Goal: Transaction & Acquisition: Purchase product/service

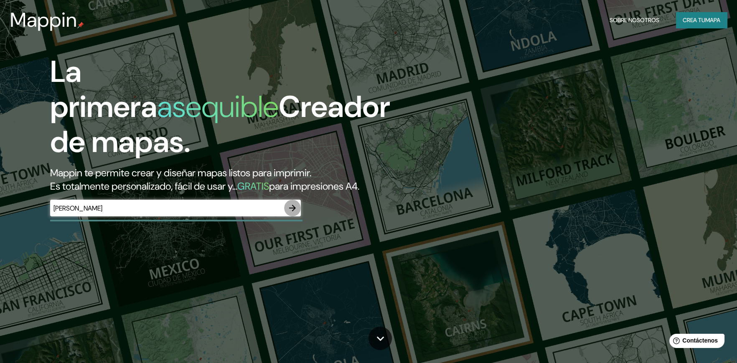
click at [293, 205] on icon "button" at bounding box center [292, 208] width 7 height 7
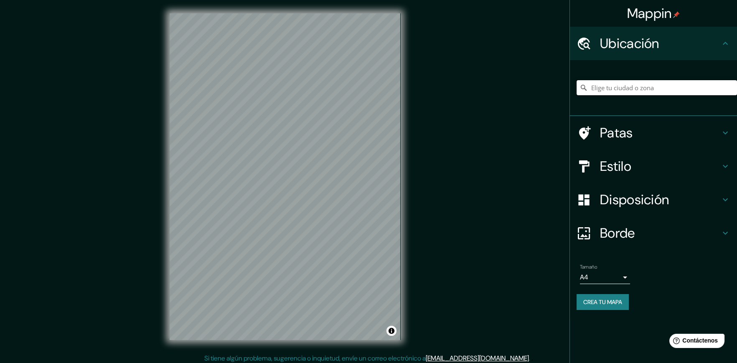
click at [642, 88] on input "Elige tu ciudad o zona" at bounding box center [656, 87] width 160 height 15
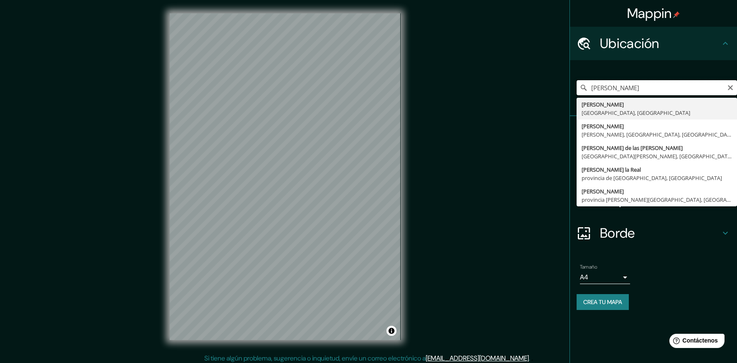
click at [634, 90] on input "cañete" at bounding box center [656, 87] width 160 height 15
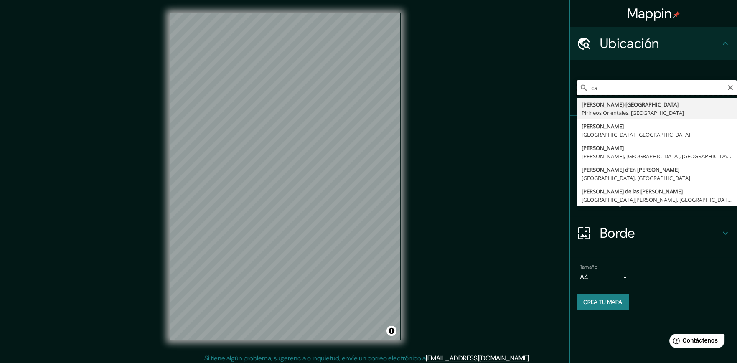
type input "c"
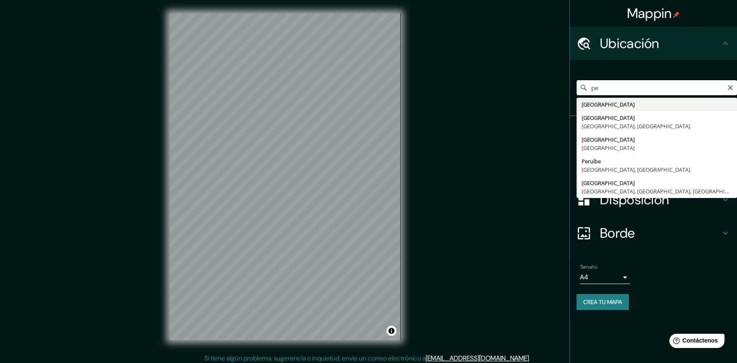
type input "p"
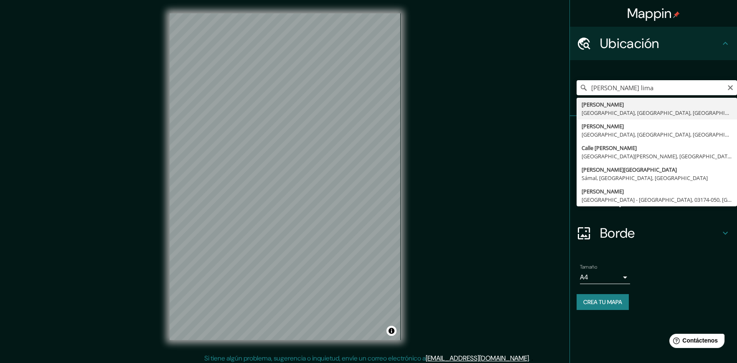
type input "[PERSON_NAME], [GEOGRAPHIC_DATA], [GEOGRAPHIC_DATA], [GEOGRAPHIC_DATA]"
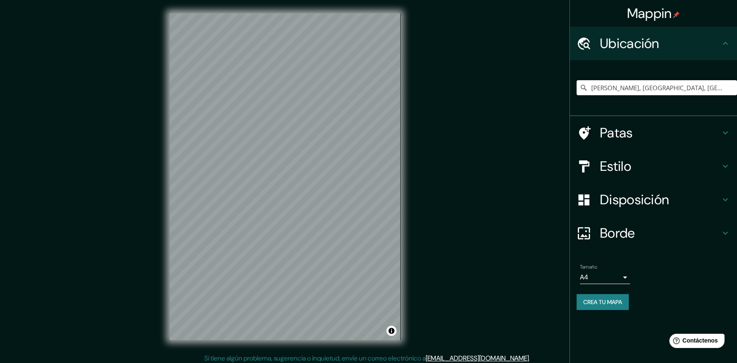
click at [621, 274] on body "Mappin Ubicación Cañete, Lima, Provincia de Lima, Perú Cañete Lima, Provincia d…" at bounding box center [368, 181] width 737 height 363
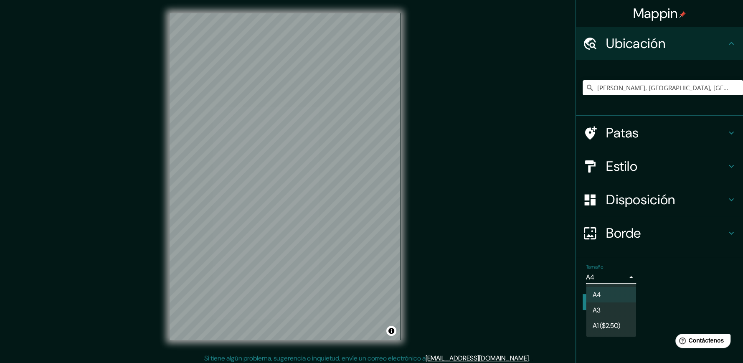
click at [614, 307] on li "A3" at bounding box center [611, 309] width 50 height 15
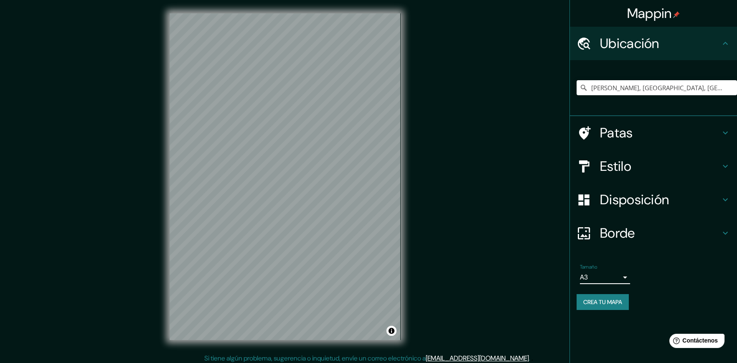
click at [720, 232] on icon at bounding box center [725, 233] width 10 height 10
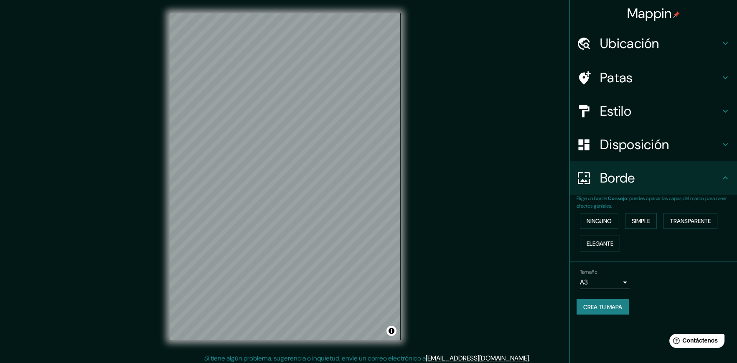
click at [722, 173] on icon at bounding box center [725, 178] width 10 height 10
click at [721, 143] on icon at bounding box center [725, 144] width 10 height 10
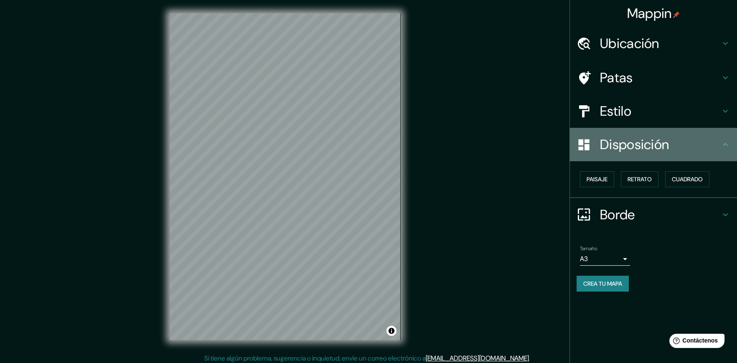
click at [721, 143] on icon at bounding box center [725, 144] width 10 height 10
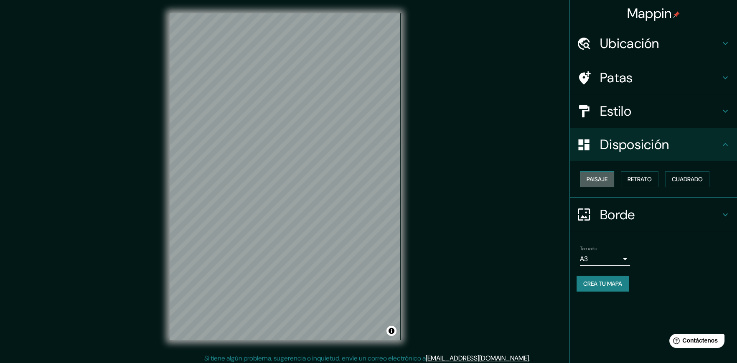
click at [598, 180] on font "Paisaje" at bounding box center [596, 179] width 21 height 8
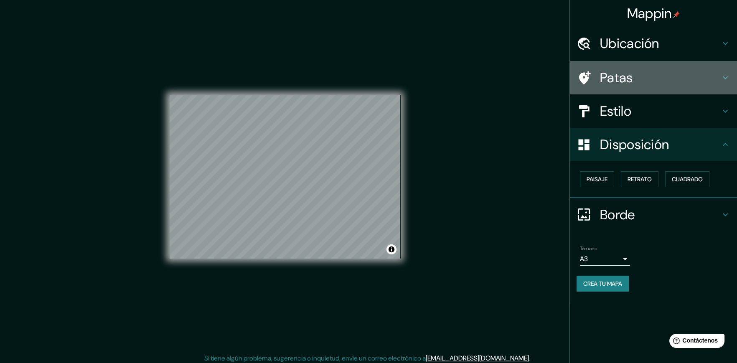
click at [719, 71] on h4 "Patas" at bounding box center [660, 77] width 120 height 17
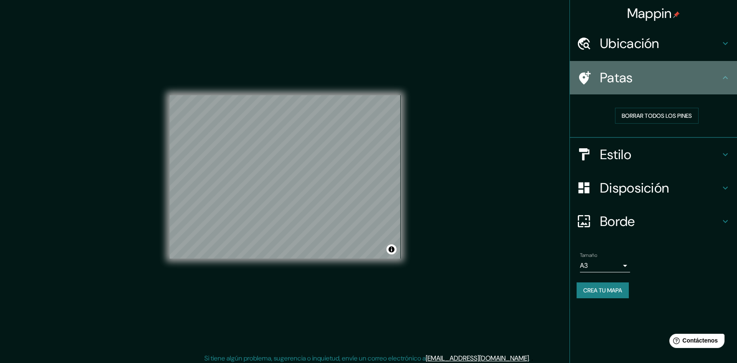
click at [719, 71] on h4 "Patas" at bounding box center [660, 77] width 120 height 17
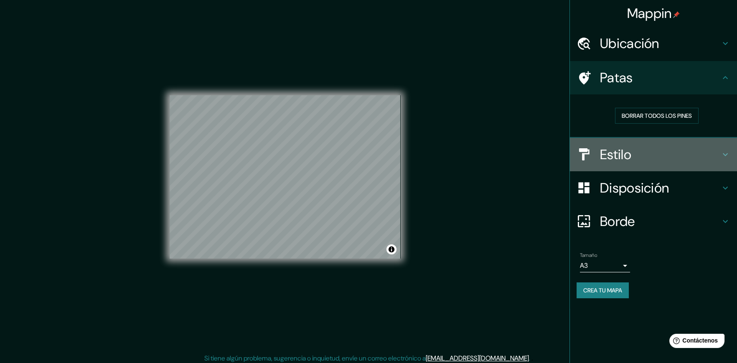
click at [722, 151] on icon at bounding box center [725, 154] width 10 height 10
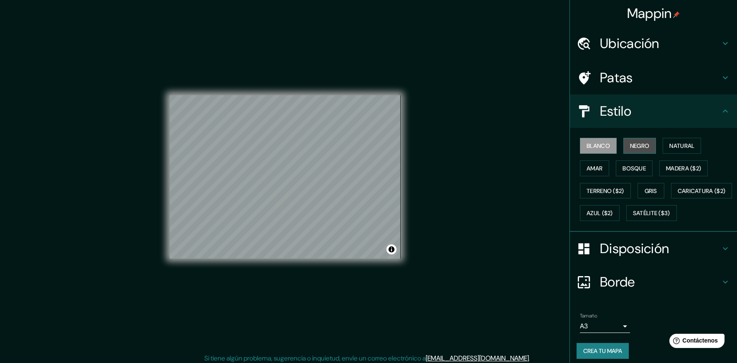
click at [634, 142] on font "Negro" at bounding box center [640, 146] width 20 height 8
click at [626, 165] on font "Bosque" at bounding box center [633, 169] width 23 height 8
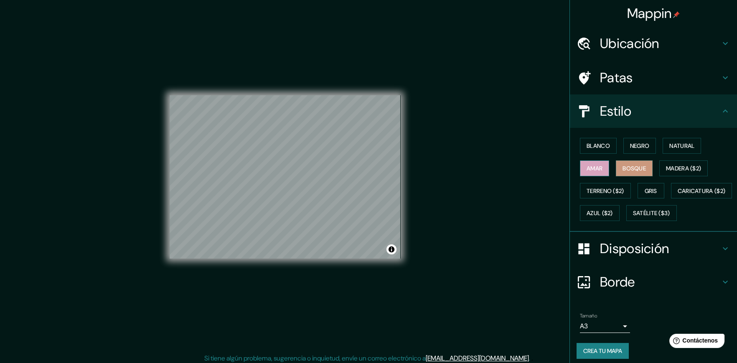
click at [592, 167] on font "Amar" at bounding box center [594, 169] width 16 height 8
click at [647, 183] on button "Gris" at bounding box center [650, 191] width 27 height 16
click at [636, 143] on font "Negro" at bounding box center [640, 146] width 20 height 8
click at [446, 172] on div "Mappin Ubicación Cañete, Lima, Provincia de Lima, Perú Cañete Lima, Provincia d…" at bounding box center [368, 183] width 737 height 367
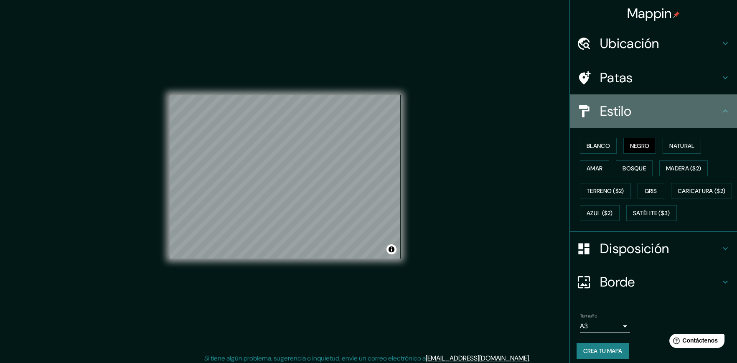
click at [720, 109] on icon at bounding box center [725, 111] width 10 height 10
click at [680, 116] on h4 "Estilo" at bounding box center [660, 111] width 120 height 17
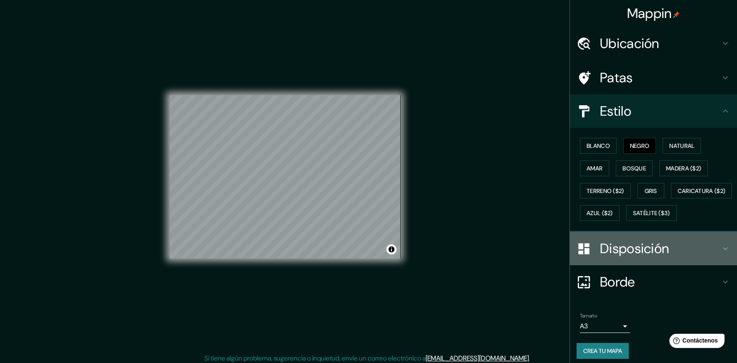
click at [649, 257] on font "Disposición" at bounding box center [634, 249] width 69 height 18
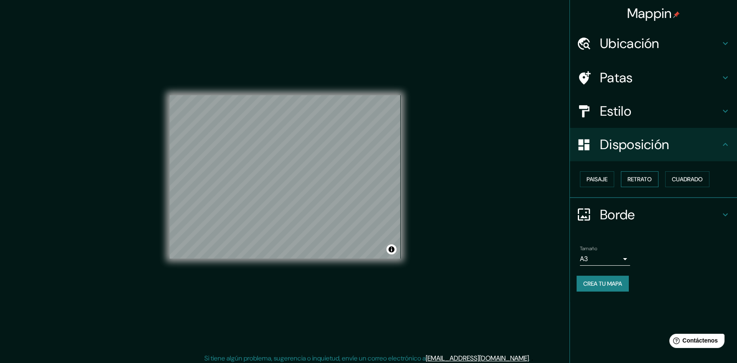
click at [647, 179] on font "Retrato" at bounding box center [639, 179] width 24 height 8
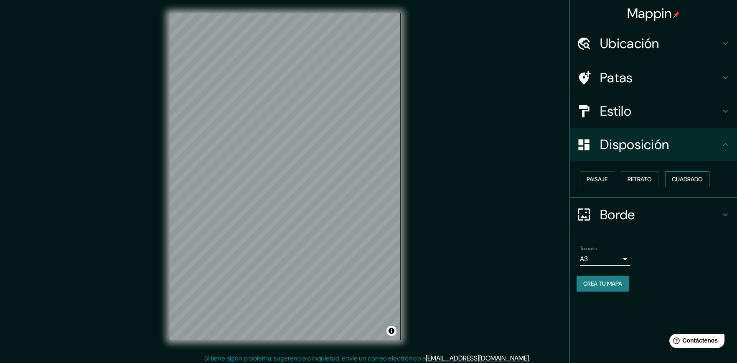
click at [675, 178] on font "Cuadrado" at bounding box center [686, 179] width 31 height 8
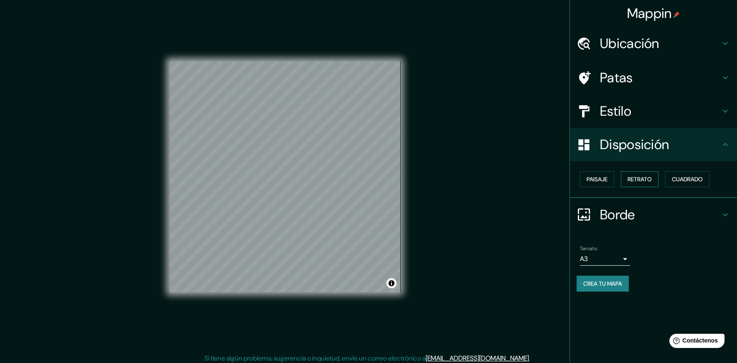
click at [635, 176] on font "Retrato" at bounding box center [639, 179] width 24 height 8
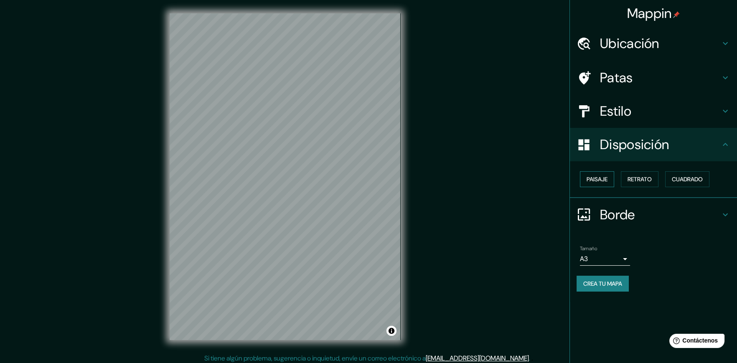
click at [598, 177] on font "Paisaje" at bounding box center [596, 179] width 21 height 8
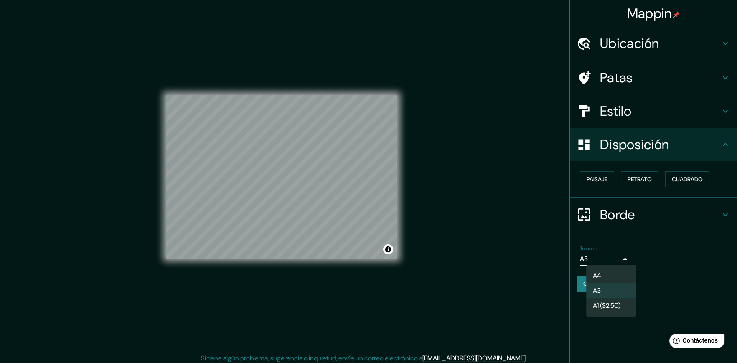
click at [624, 261] on body "Mappin Ubicación Cañete, Lima, Provincia de Lima, Perú Cañete Lima, Provincia d…" at bounding box center [368, 181] width 737 height 363
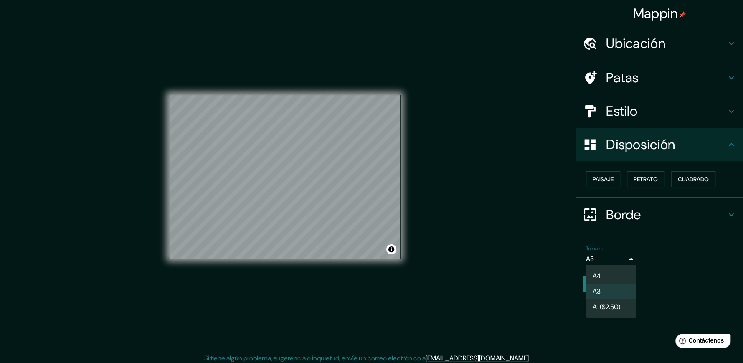
click at [613, 303] on font "A1 ($2.50)" at bounding box center [607, 306] width 28 height 9
click at [620, 258] on body "Mappin Ubicación Cañete, Lima, Provincia de Lima, Perú Cañete Lima, Provincia d…" at bounding box center [371, 181] width 743 height 363
click at [619, 260] on div at bounding box center [371, 181] width 743 height 363
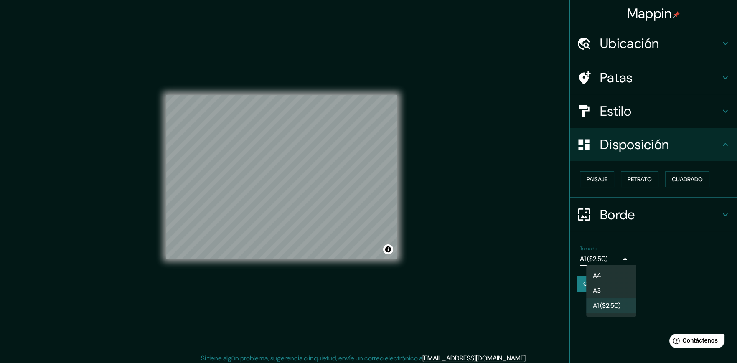
click at [619, 260] on body "Mappin Ubicación Cañete, Lima, Provincia de Lima, Perú Cañete Lima, Provincia d…" at bounding box center [368, 181] width 737 height 363
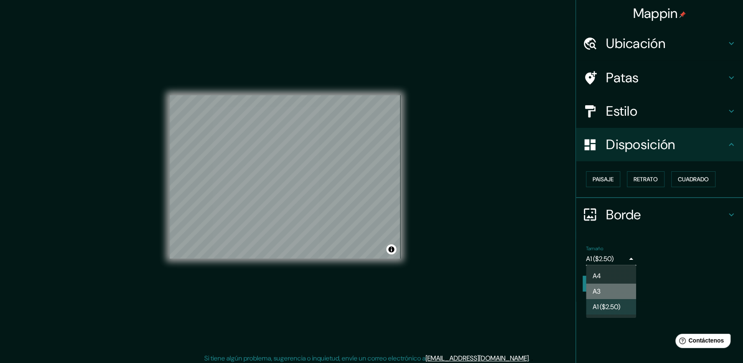
click at [616, 291] on li "A3" at bounding box center [611, 291] width 50 height 15
type input "a4"
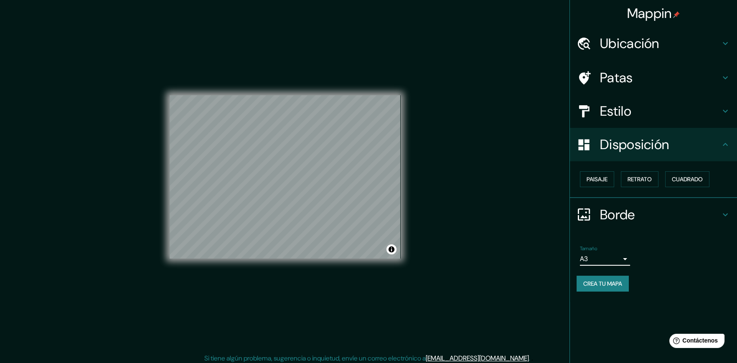
click at [621, 280] on font "Crea tu mapa" at bounding box center [602, 284] width 39 height 8
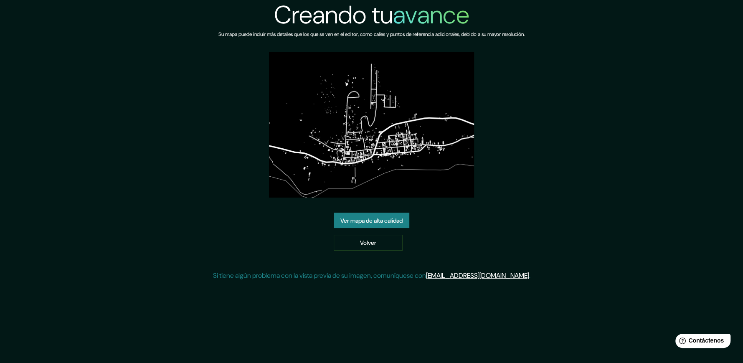
click at [399, 221] on font "Ver mapa de alta calidad" at bounding box center [371, 221] width 62 height 8
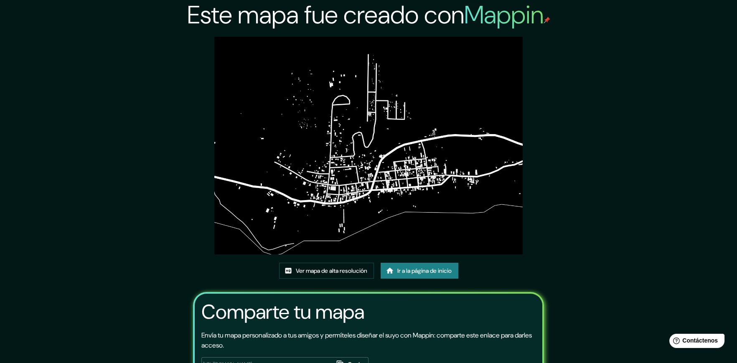
click at [392, 199] on img at bounding box center [368, 146] width 308 height 218
click at [342, 270] on font "Ver mapa de alta resolución" at bounding box center [331, 271] width 71 height 8
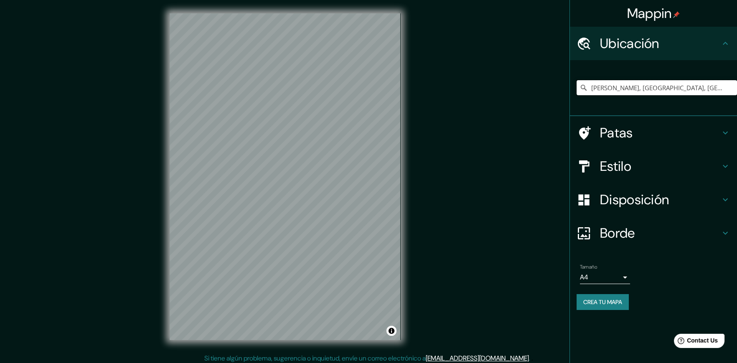
click at [699, 89] on input "[PERSON_NAME], [GEOGRAPHIC_DATA], [GEOGRAPHIC_DATA], [GEOGRAPHIC_DATA]" at bounding box center [656, 87] width 160 height 15
click at [644, 84] on input "[PERSON_NAME], [GEOGRAPHIC_DATA], [GEOGRAPHIC_DATA], [GEOGRAPHIC_DATA]" at bounding box center [656, 87] width 160 height 15
click at [620, 276] on body "Mappin Ubicación [PERSON_NAME], [GEOGRAPHIC_DATA], [GEOGRAPHIC_DATA], [GEOGRAPH…" at bounding box center [368, 181] width 737 height 363
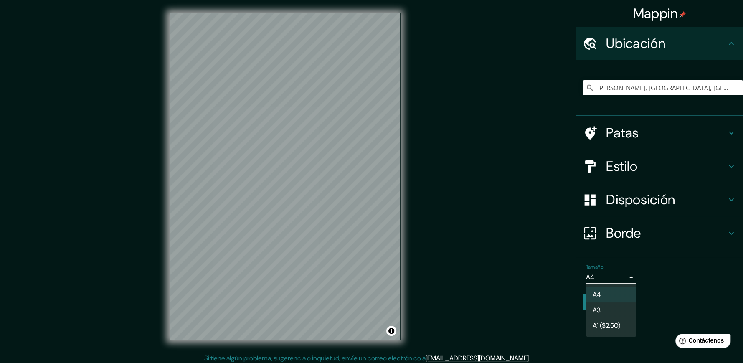
click at [621, 274] on div at bounding box center [371, 181] width 743 height 363
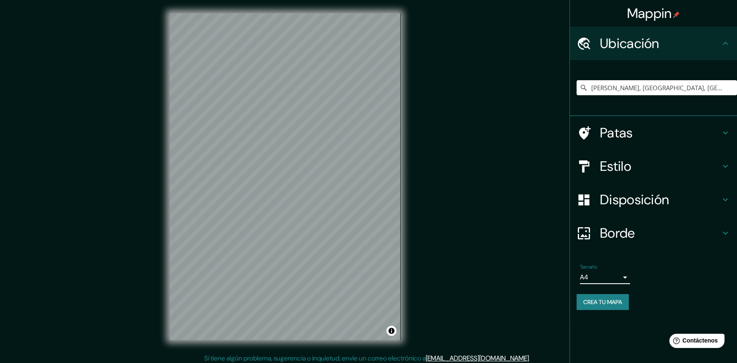
click at [717, 204] on h4 "Disposición" at bounding box center [660, 199] width 120 height 17
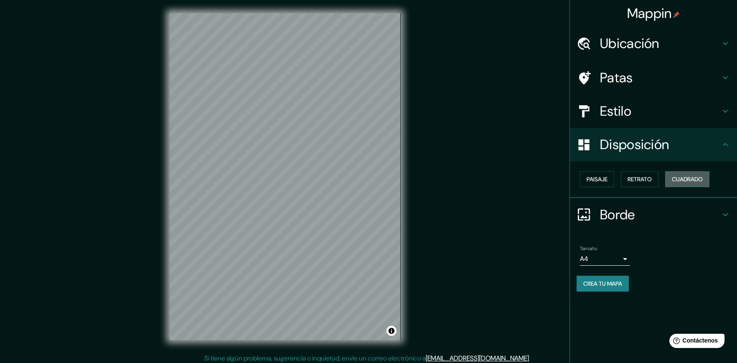
click at [683, 178] on font "Cuadrado" at bounding box center [686, 179] width 31 height 8
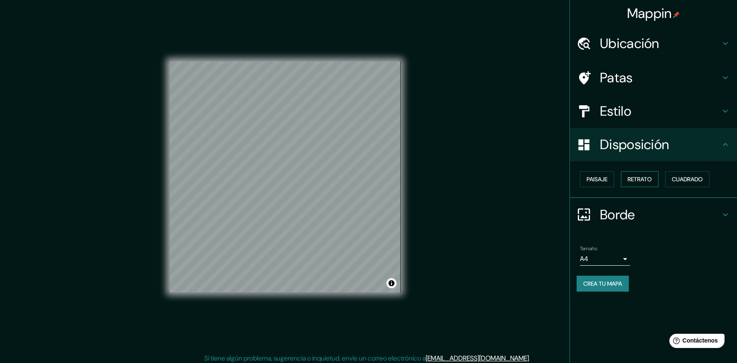
click at [644, 182] on font "Retrato" at bounding box center [639, 179] width 24 height 8
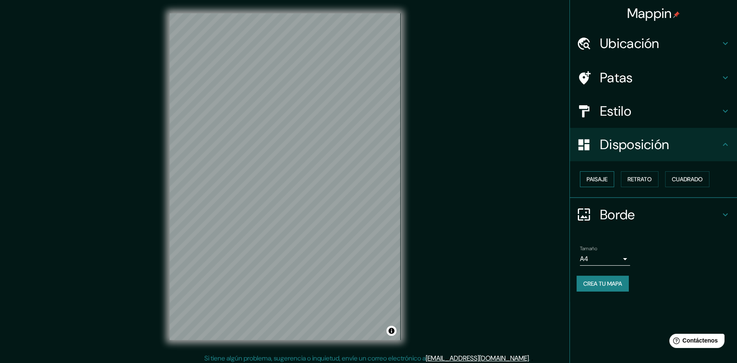
click at [604, 180] on font "Paisaje" at bounding box center [596, 179] width 21 height 8
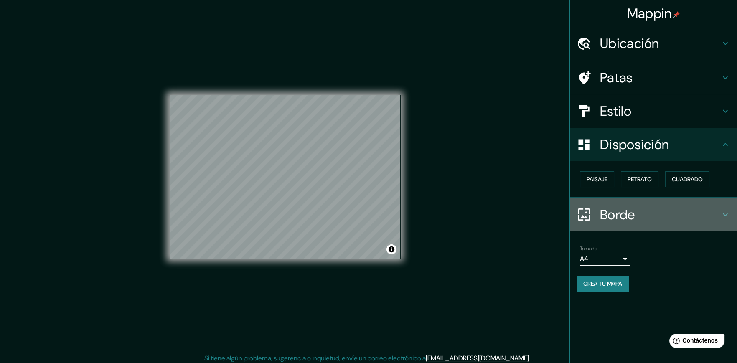
click at [719, 213] on h4 "Borde" at bounding box center [660, 214] width 120 height 17
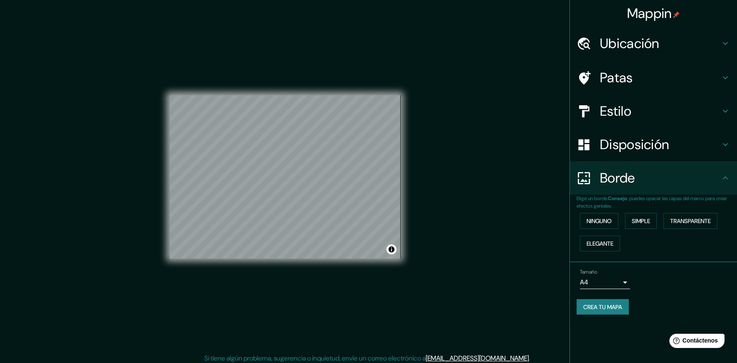
click at [715, 184] on h4 "Borde" at bounding box center [660, 178] width 120 height 17
click at [693, 115] on h4 "Estilo" at bounding box center [660, 111] width 120 height 17
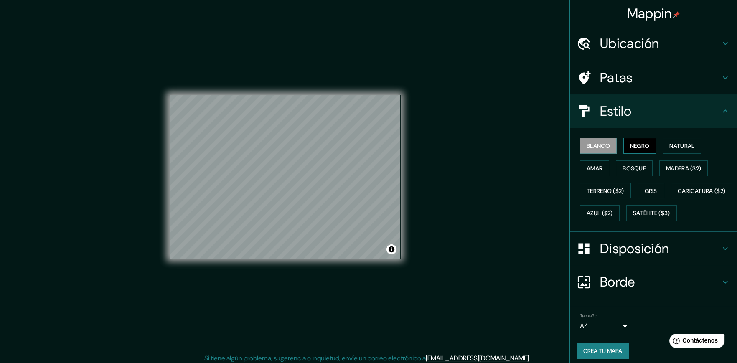
click at [631, 148] on font "Negro" at bounding box center [640, 146] width 20 height 8
